Goal: Navigation & Orientation: Understand site structure

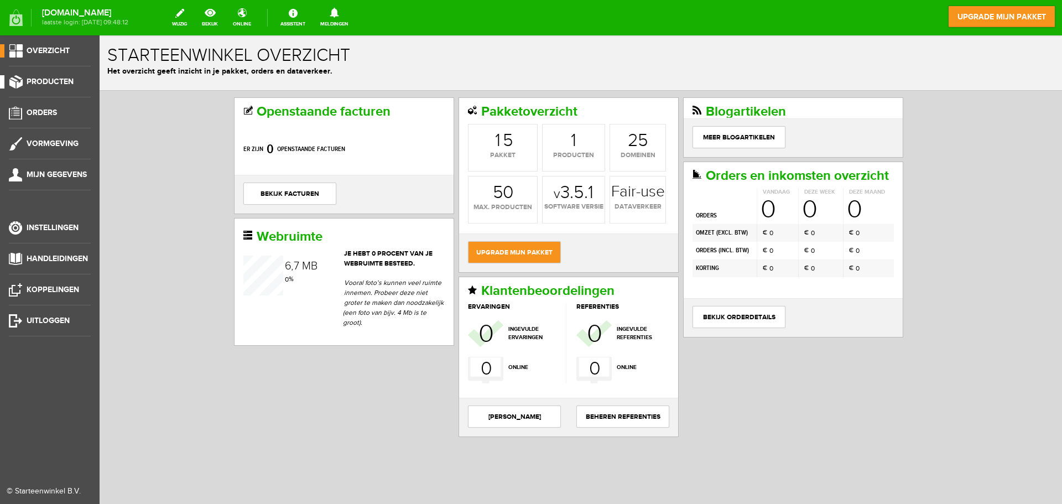
click at [52, 85] on span "Producten" at bounding box center [50, 81] width 47 height 9
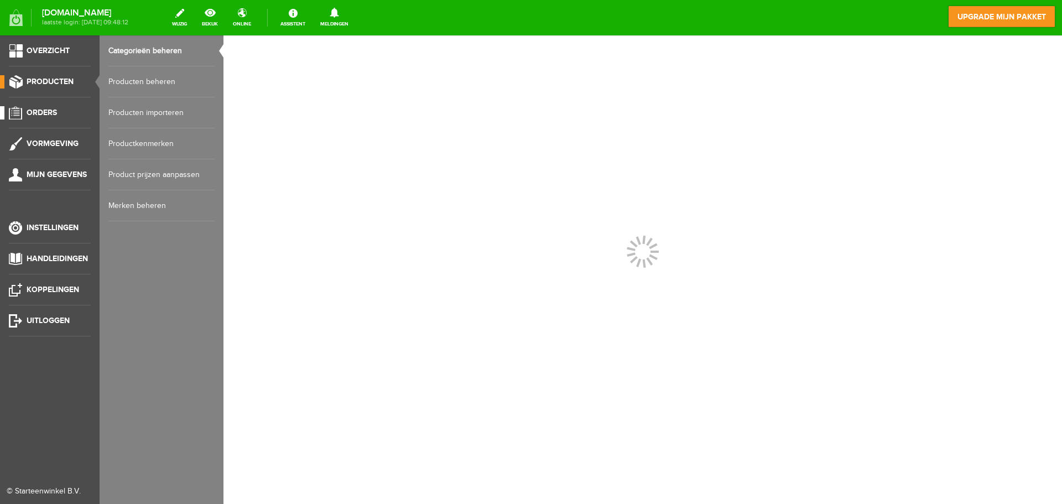
click at [56, 112] on span "Orders" at bounding box center [42, 112] width 30 height 9
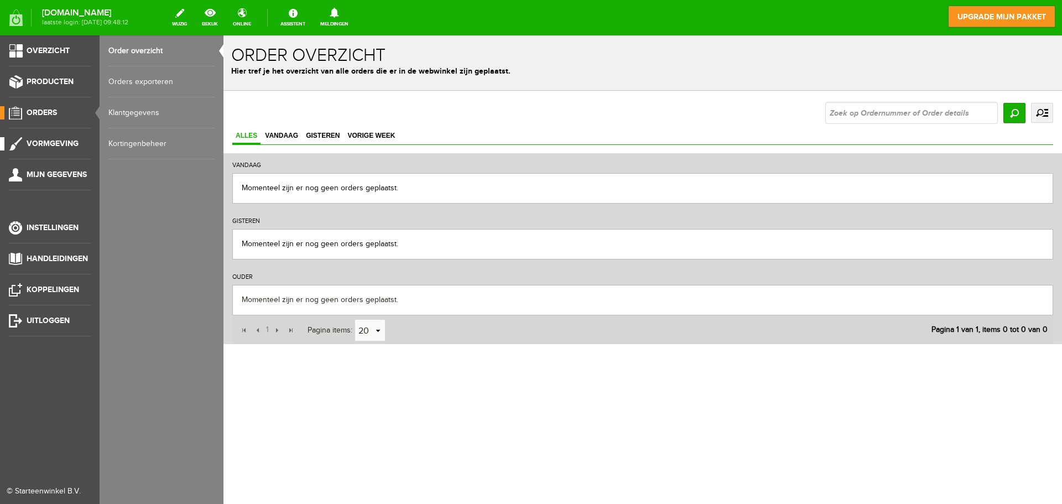
click at [45, 143] on span "Vormgeving" at bounding box center [53, 143] width 52 height 9
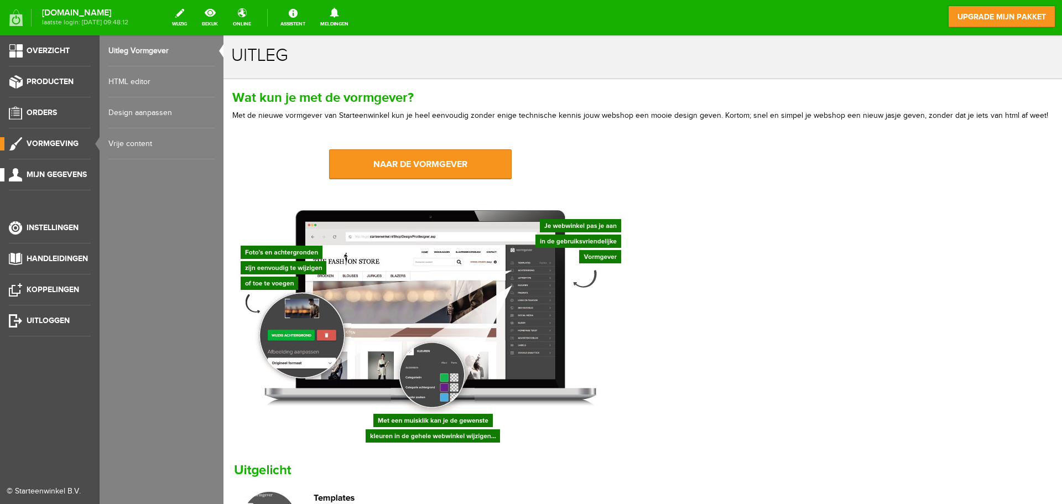
click at [52, 170] on span "Mijn gegevens" at bounding box center [57, 174] width 60 height 9
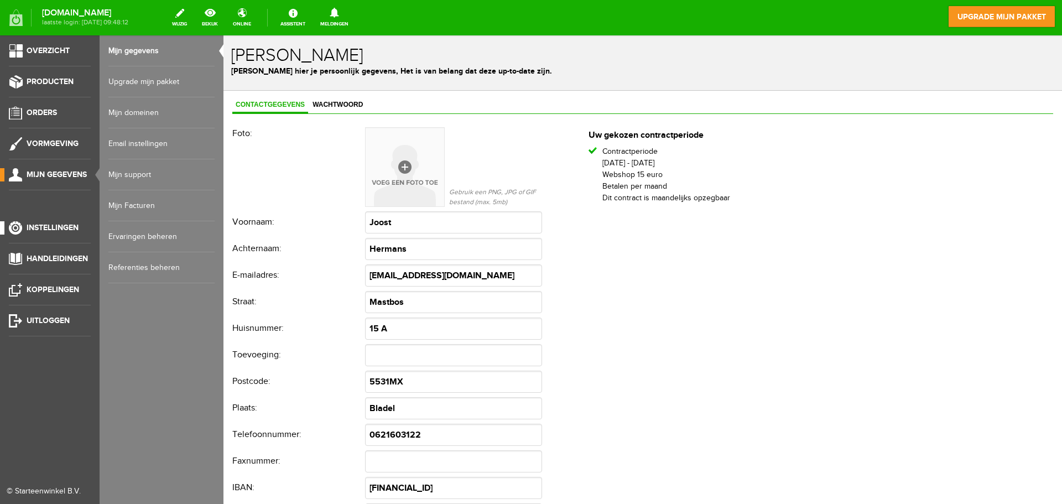
click at [53, 226] on span "Instellingen" at bounding box center [53, 227] width 52 height 9
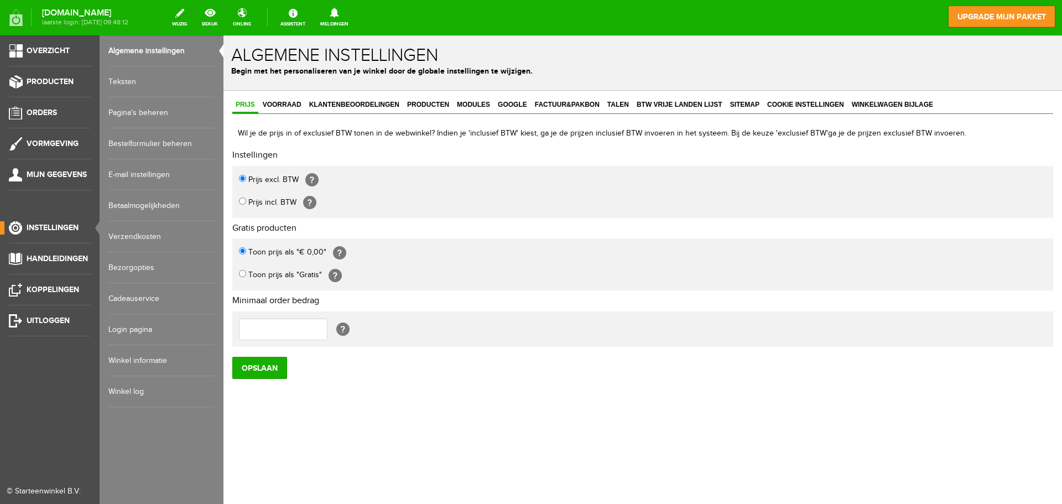
click at [56, 251] on ul "Overzicht Producten Orders Vormgeving Mijn gegevens Instellingen Handleidingen …" at bounding box center [50, 287] width 100 height 504
click at [52, 260] on span "Handleidingen" at bounding box center [57, 258] width 61 height 9
